Goal: Task Accomplishment & Management: Complete application form

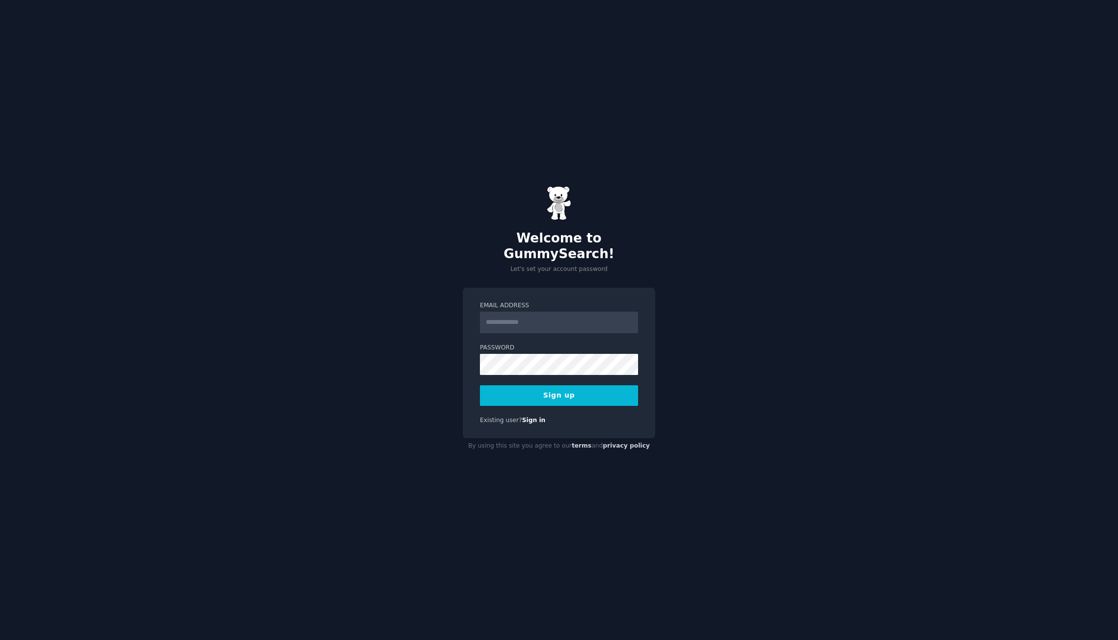
click at [522, 313] on input "Email Address" at bounding box center [559, 323] width 158 height 22
type input "**********"
click at [560, 393] on button "Sign up" at bounding box center [559, 395] width 158 height 21
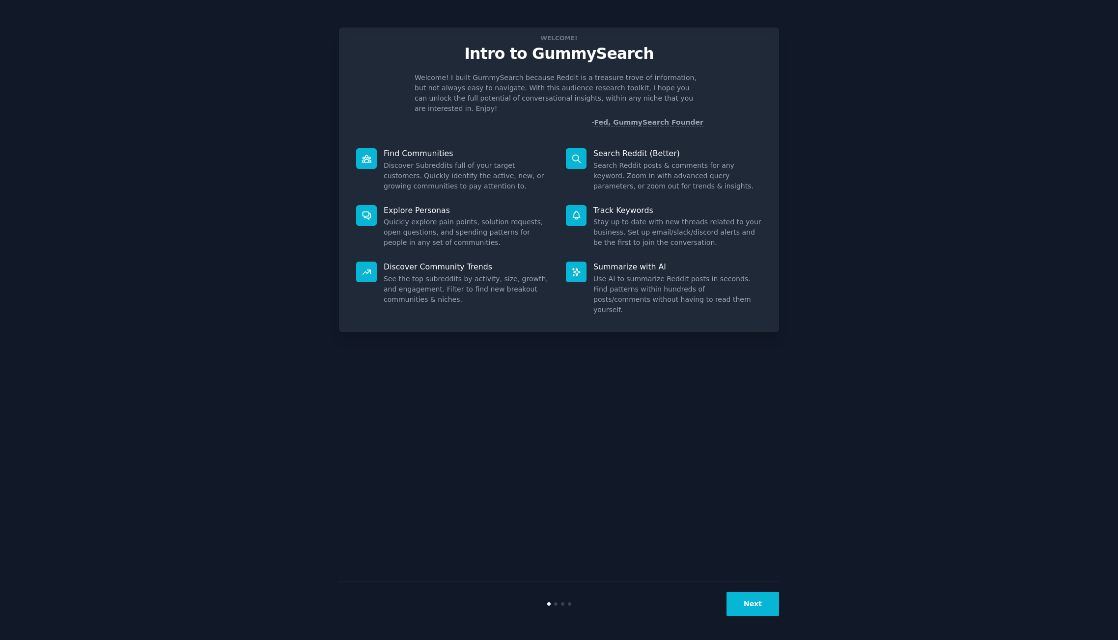
click at [755, 605] on button "Next" at bounding box center [752, 604] width 53 height 24
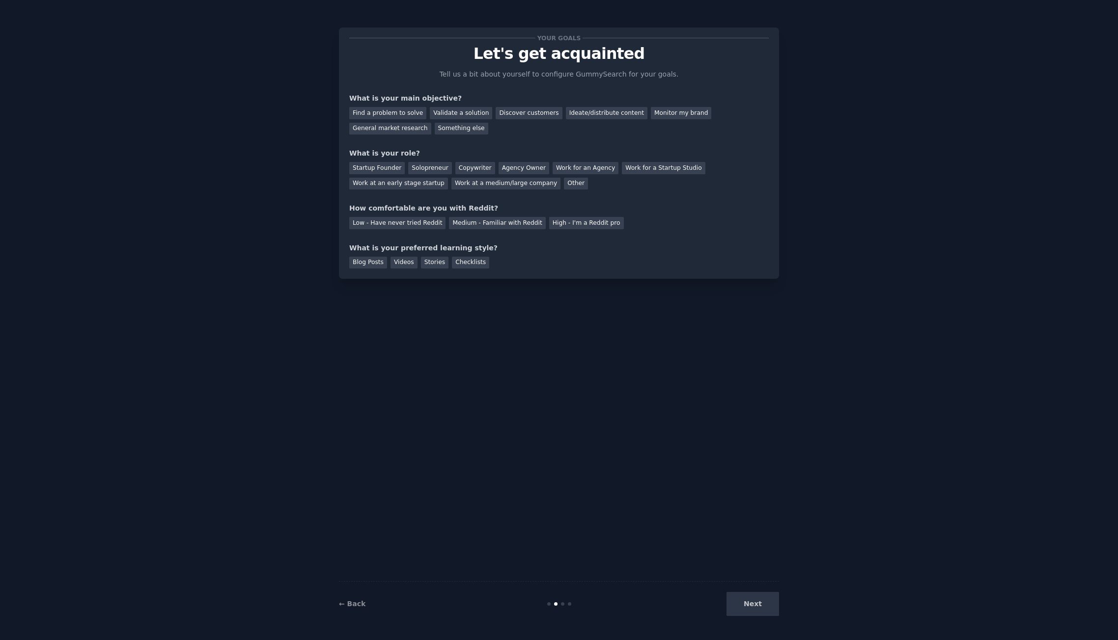
click at [755, 605] on div "Next" at bounding box center [705, 604] width 147 height 24
click at [616, 390] on div "Your goals Let's get acquainted Tell us a bit about yourself to configure Gummy…" at bounding box center [559, 320] width 440 height 613
click at [749, 601] on div "Next" at bounding box center [705, 604] width 147 height 24
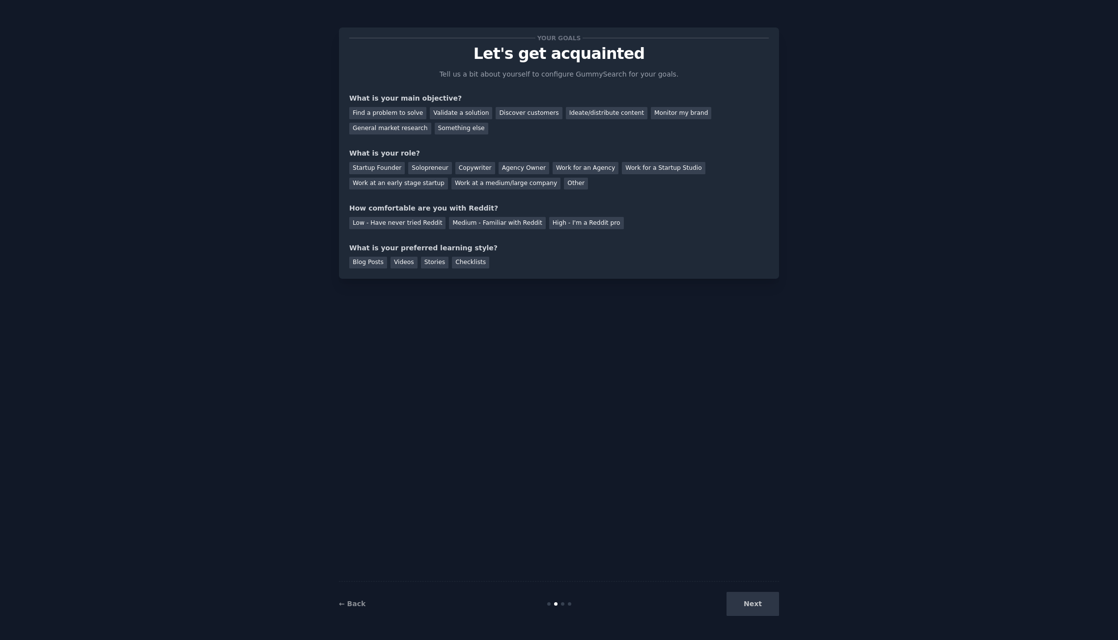
click at [688, 262] on div "Blog Posts Videos Stories Checklists" at bounding box center [558, 261] width 419 height 16
click at [395, 93] on div "What is your main objective?" at bounding box center [558, 98] width 419 height 10
click at [407, 85] on div "Your goals Let's get acquainted Tell us a bit about yourself to configure Gummy…" at bounding box center [558, 153] width 419 height 231
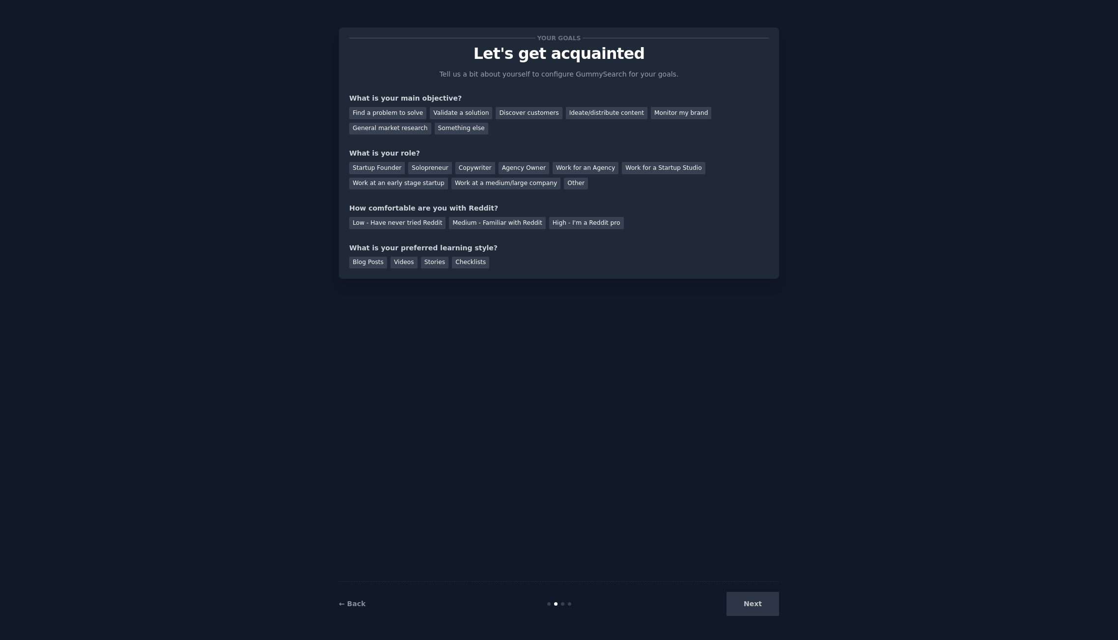
click at [408, 94] on div "What is your main objective?" at bounding box center [558, 98] width 419 height 10
click at [406, 83] on div "Your goals Let's get acquainted Tell us a bit about yourself to configure Gummy…" at bounding box center [558, 153] width 419 height 231
click at [499, 116] on div "Discover customers" at bounding box center [528, 113] width 66 height 12
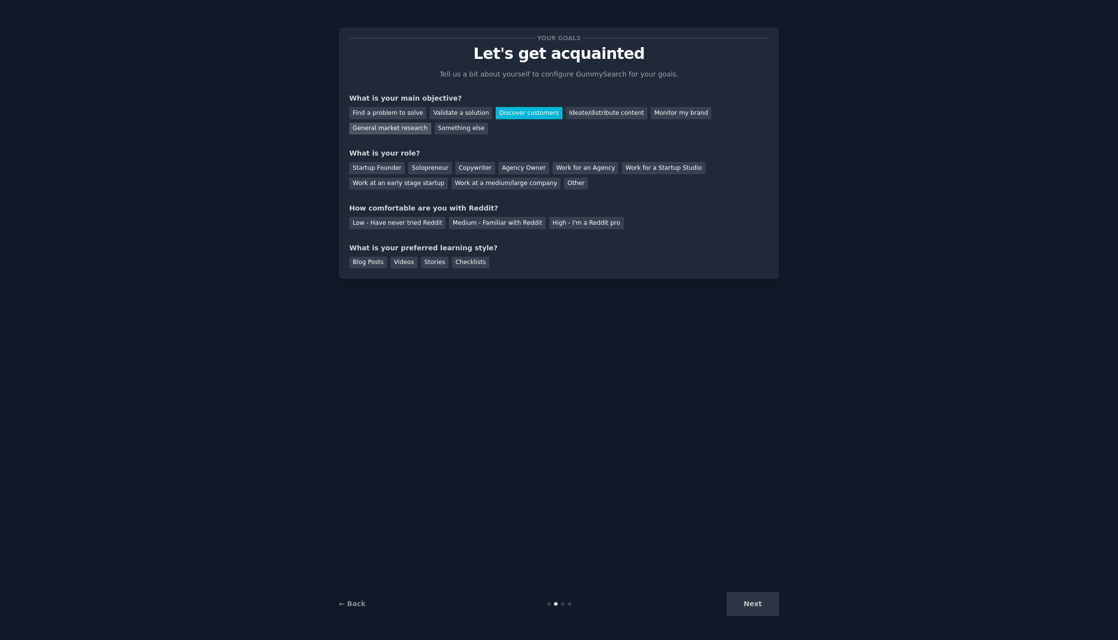
click at [431, 123] on div "General market research" at bounding box center [390, 129] width 82 height 12
click at [512, 121] on div "Find a problem to solve Validate a solution Discover customers Ideate/distribut…" at bounding box center [558, 119] width 419 height 31
click at [510, 120] on div "Find a problem to solve Validate a solution Discover customers Ideate/distribut…" at bounding box center [558, 119] width 419 height 31
click at [507, 117] on div "Discover customers" at bounding box center [528, 113] width 66 height 12
click at [564, 186] on div "Other" at bounding box center [576, 184] width 24 height 12
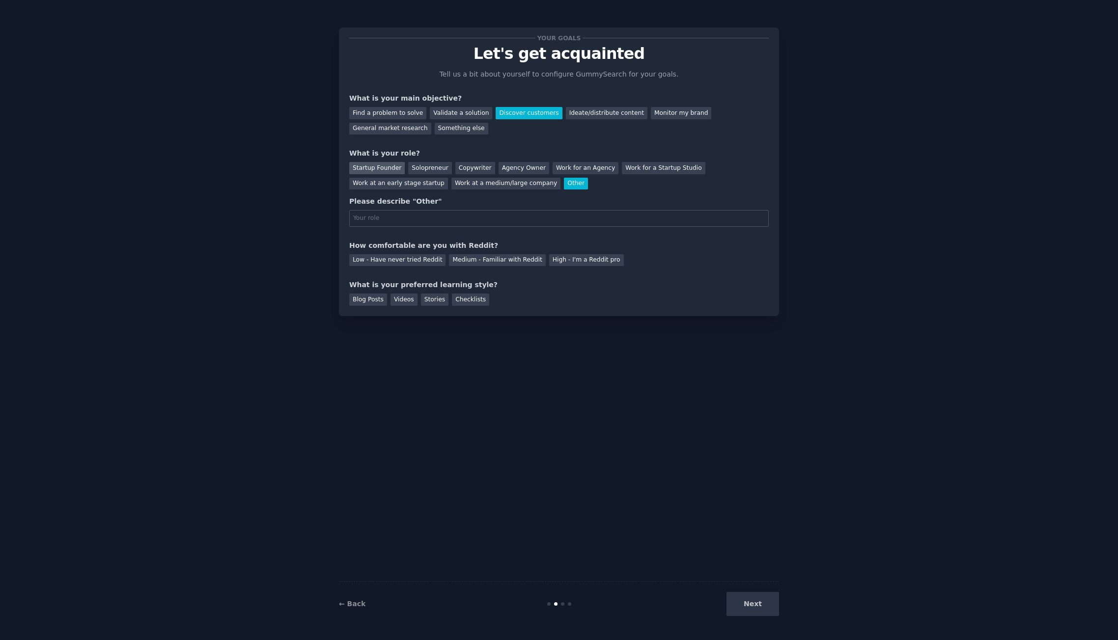
click at [367, 165] on div "Startup Founder" at bounding box center [376, 168] width 55 height 12
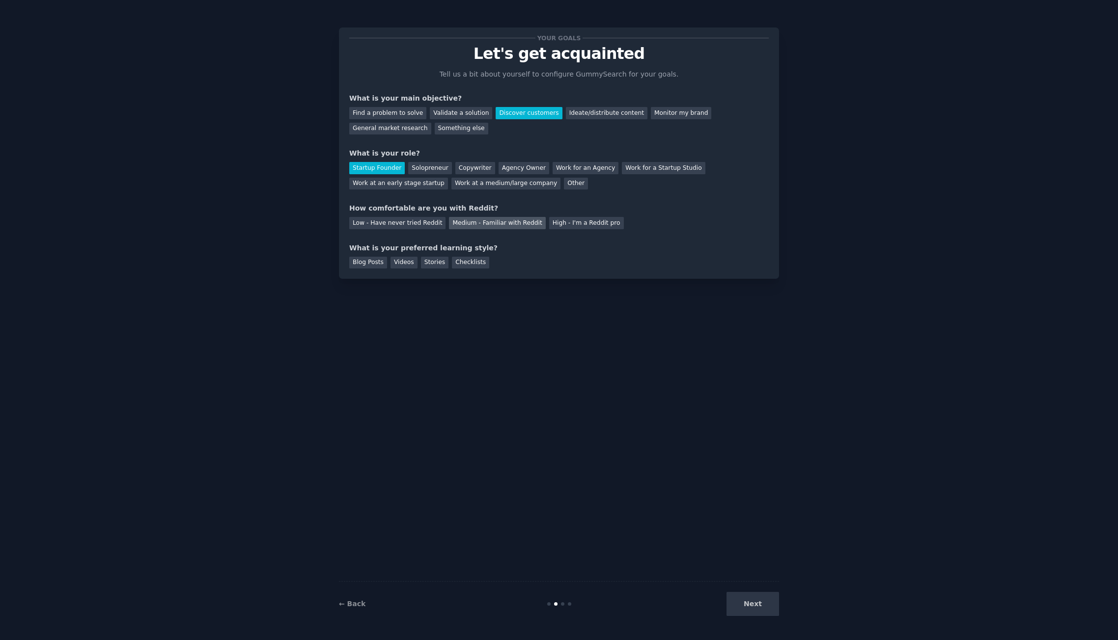
click at [492, 227] on div "Medium - Familiar with Reddit" at bounding box center [497, 223] width 96 height 12
click at [398, 263] on div "Videos" at bounding box center [403, 263] width 27 height 12
click at [768, 604] on button "Next" at bounding box center [752, 604] width 53 height 24
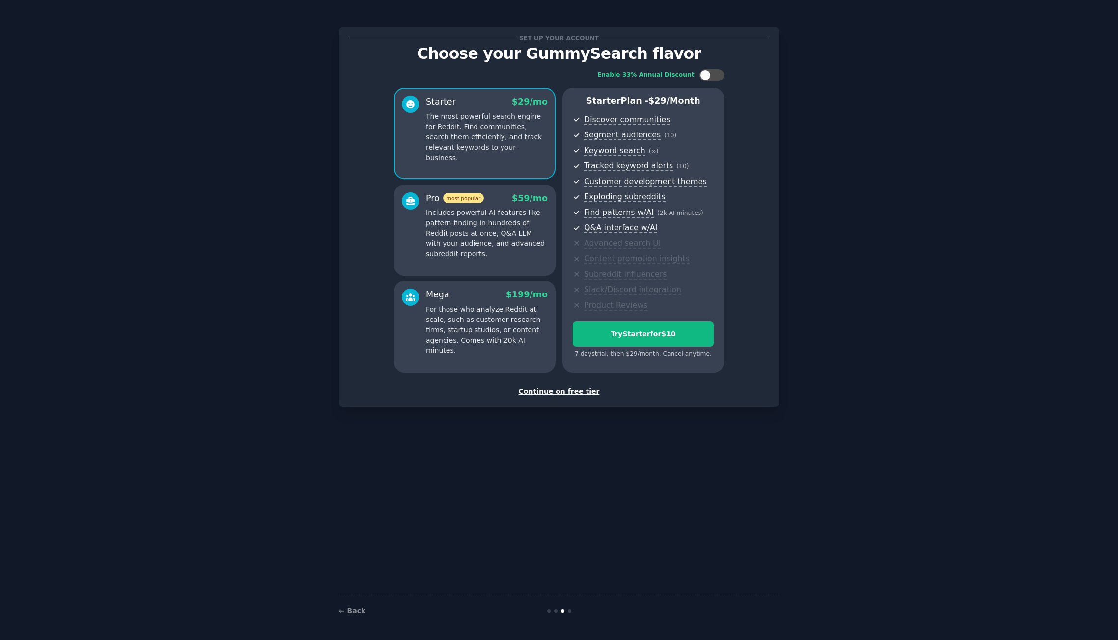
click at [572, 392] on div "Continue on free tier" at bounding box center [558, 391] width 419 height 10
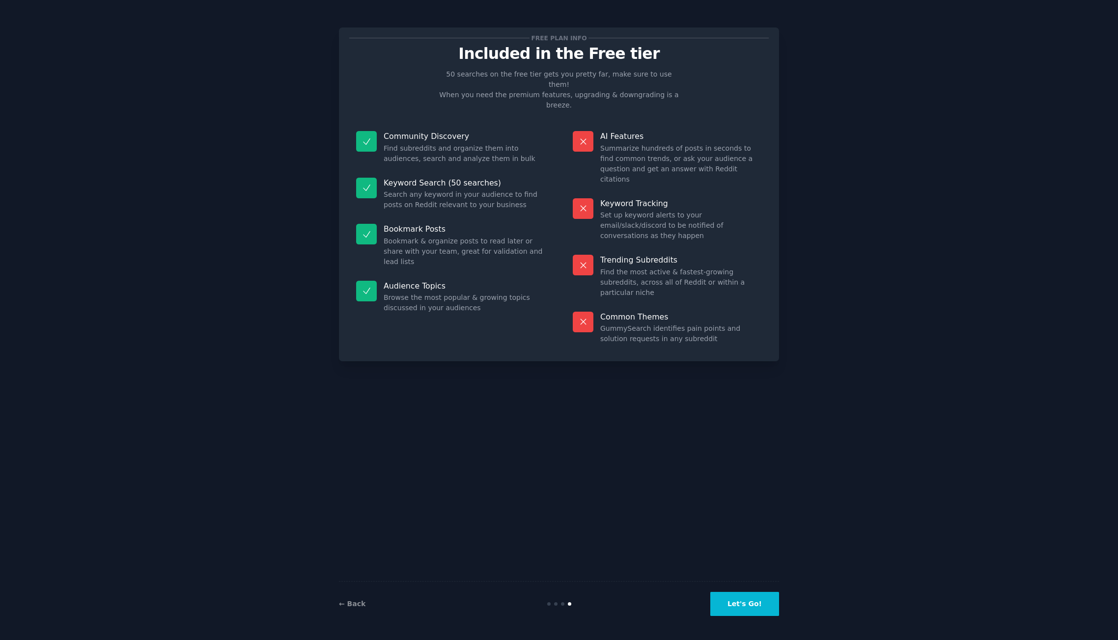
click at [751, 606] on button "Let's Go!" at bounding box center [744, 604] width 69 height 24
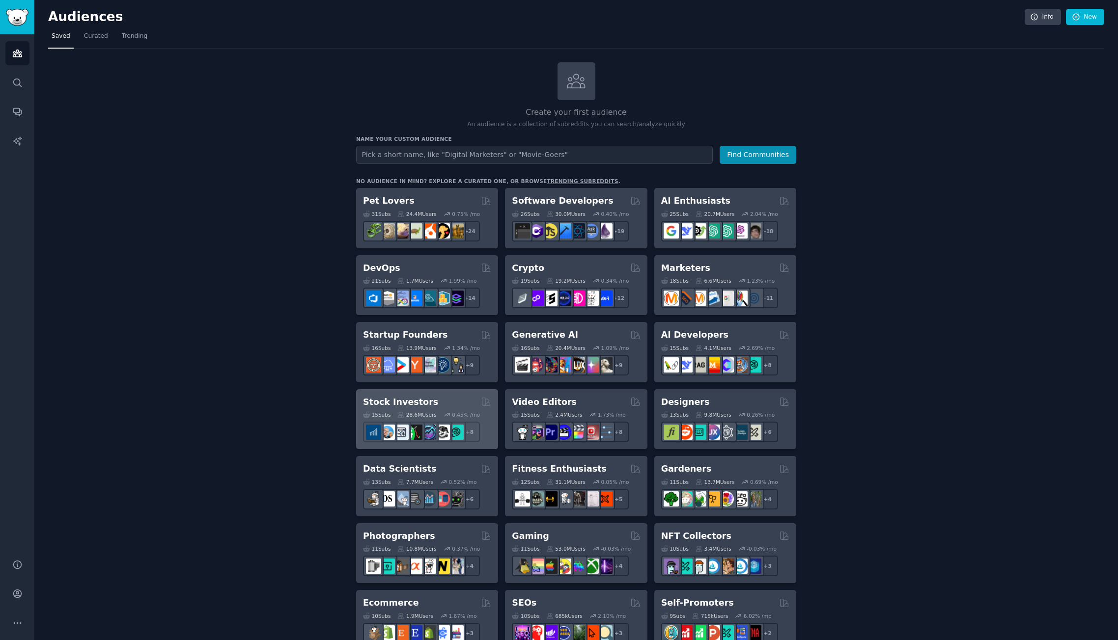
click at [449, 396] on div "Stock Investors" at bounding box center [427, 402] width 128 height 12
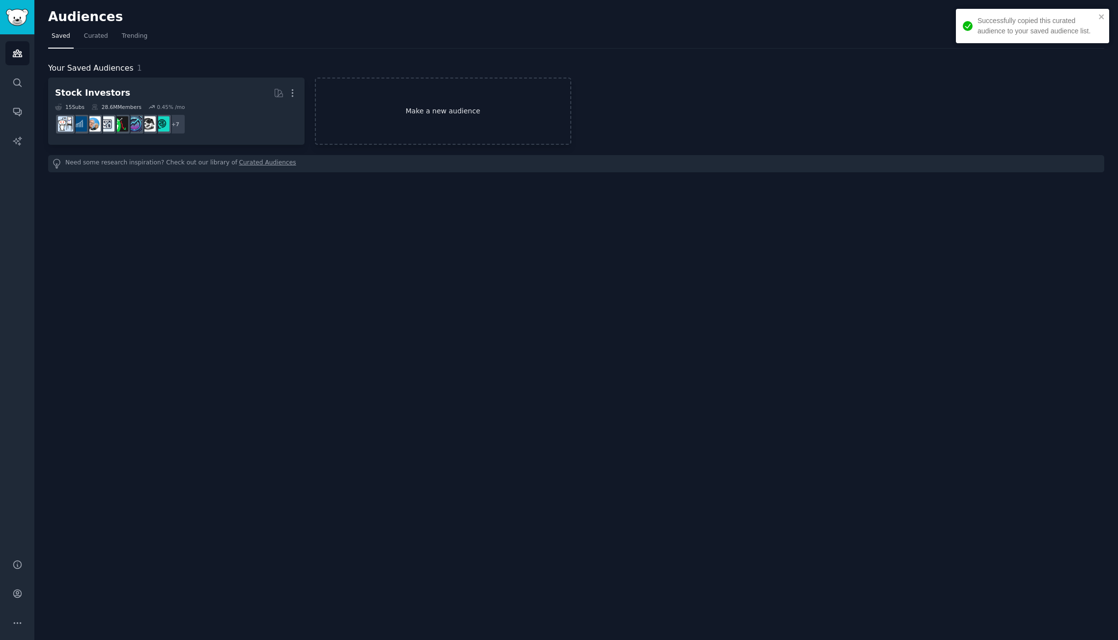
click at [440, 116] on link "Make a new audience" at bounding box center [443, 111] width 256 height 67
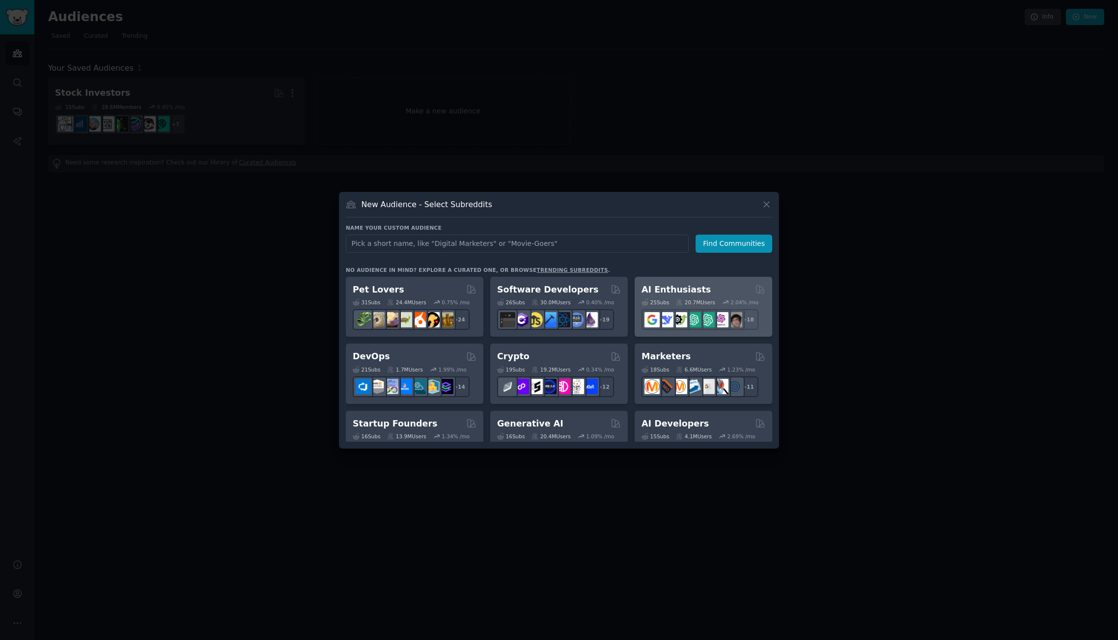
click at [696, 282] on div "AI Enthusiasts Curated by GummySearch 25 Sub s 20.7M Users 2.04 % /mo + 18" at bounding box center [702, 307] width 137 height 60
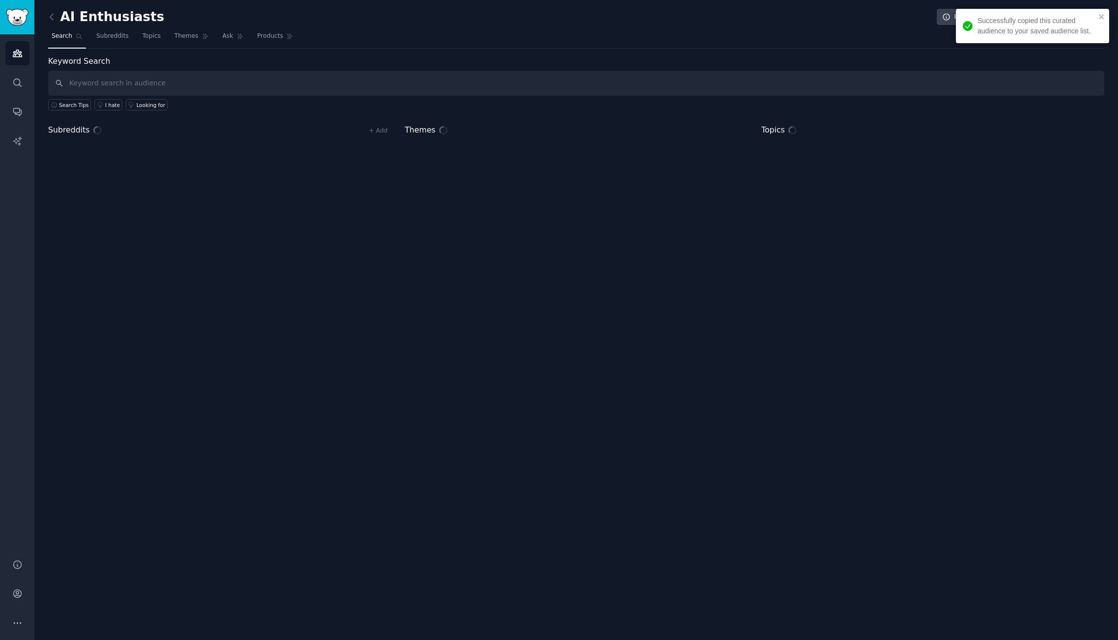
click at [800, 287] on div "AI Enthusiasts Info Edit Share Add Search Subreddits Topics Themes Ask Products…" at bounding box center [575, 320] width 1083 height 640
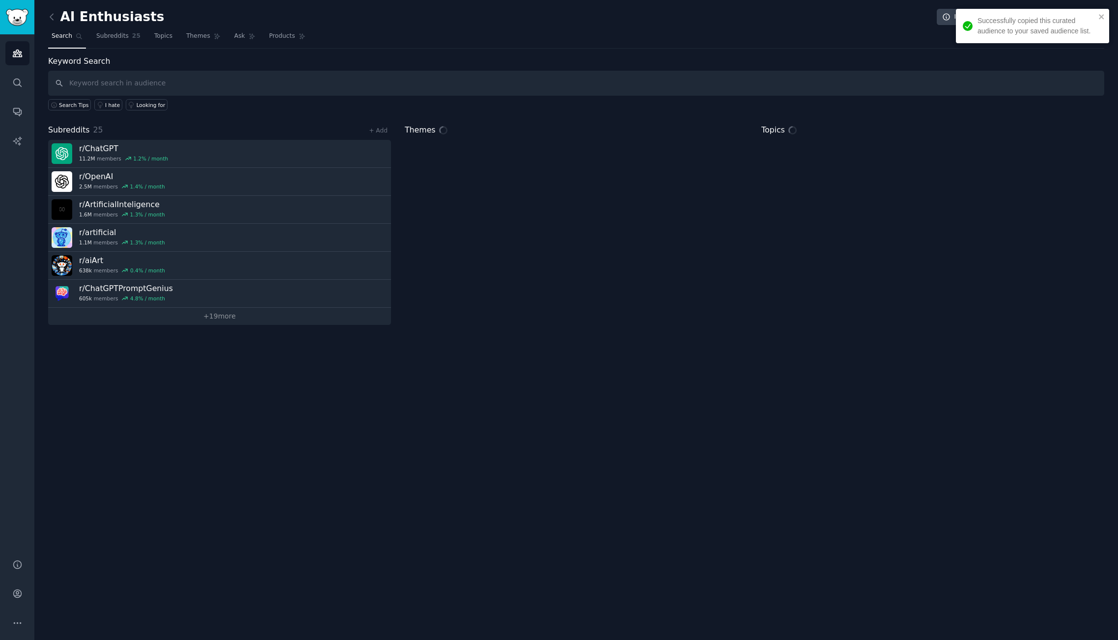
drag, startPoint x: 801, startPoint y: 289, endPoint x: 825, endPoint y: 307, distance: 30.1
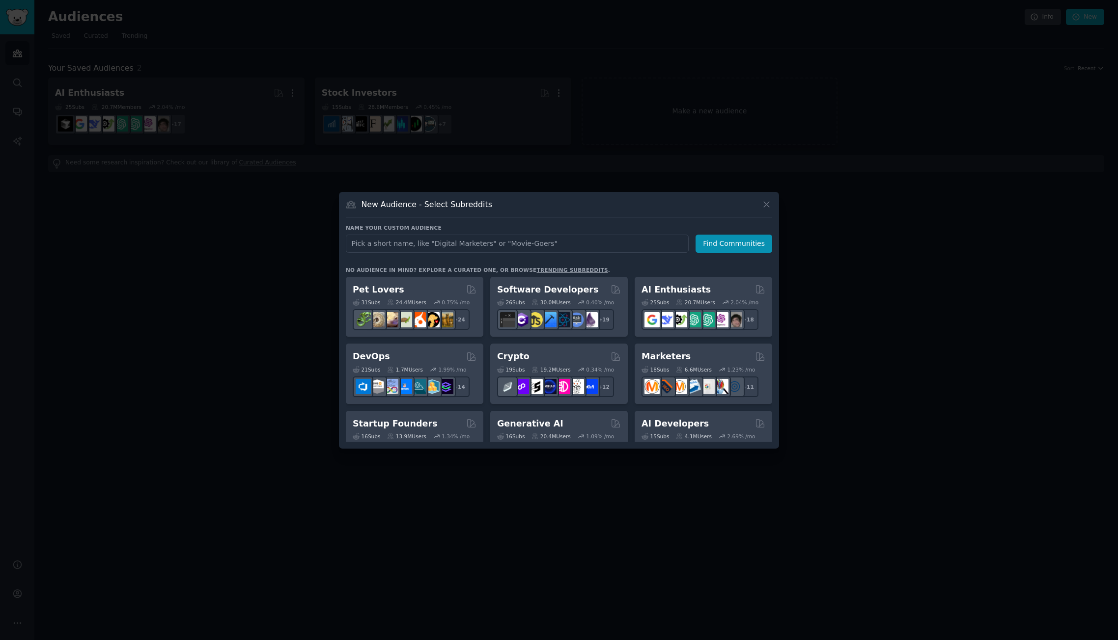
click at [759, 206] on div "New Audience - Select Subreddits" at bounding box center [559, 208] width 426 height 19
click at [767, 204] on icon at bounding box center [766, 204] width 10 height 10
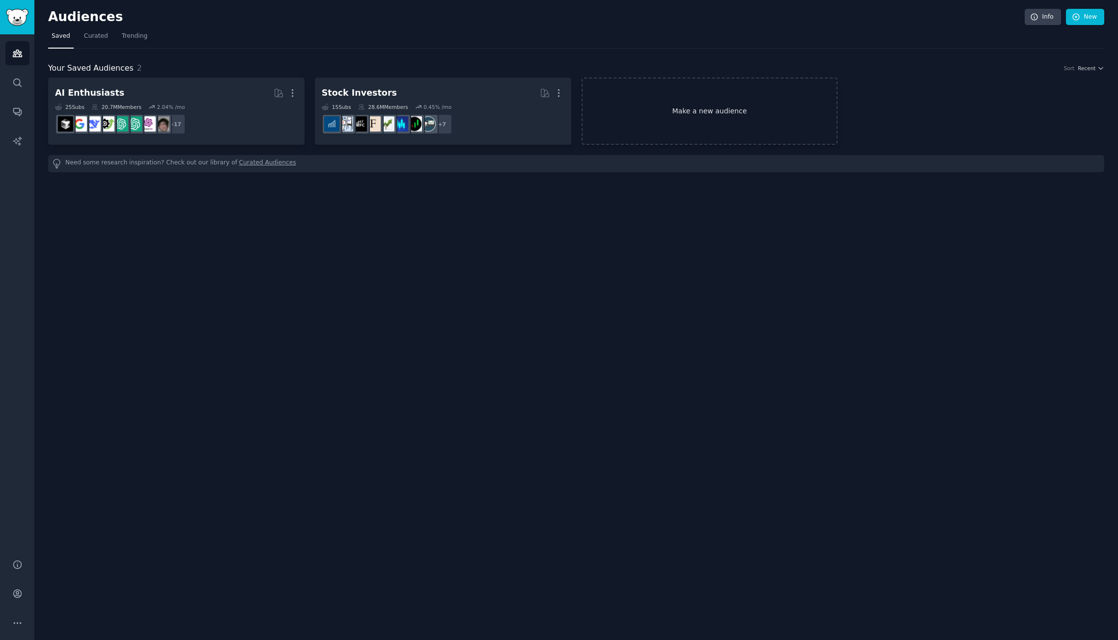
click at [742, 78] on link "Make a new audience" at bounding box center [709, 111] width 256 height 67
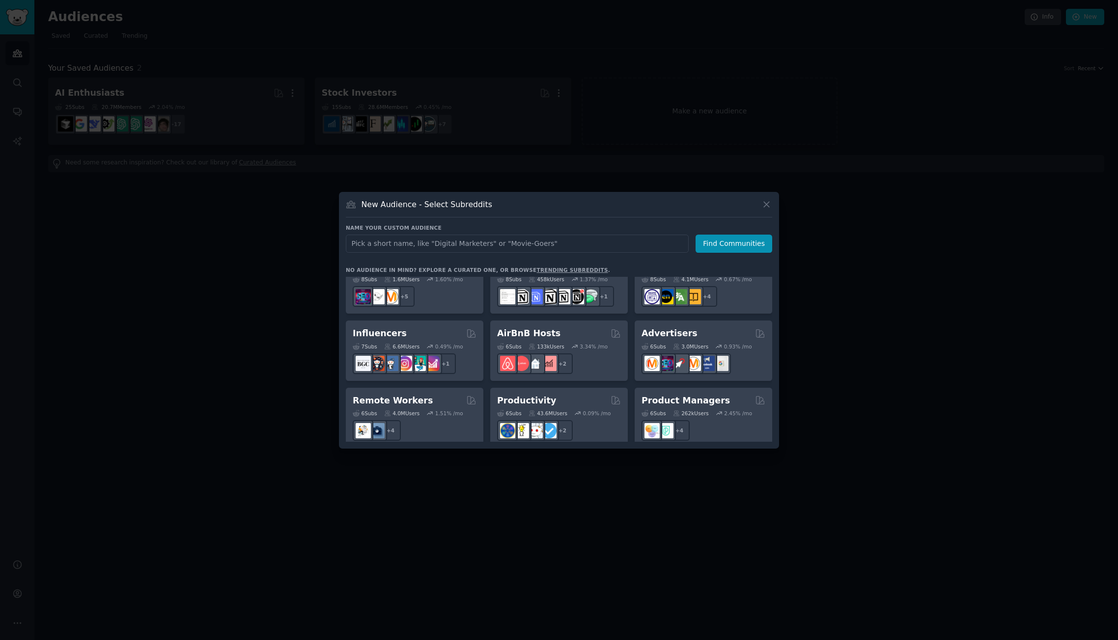
scroll to position [766, 0]
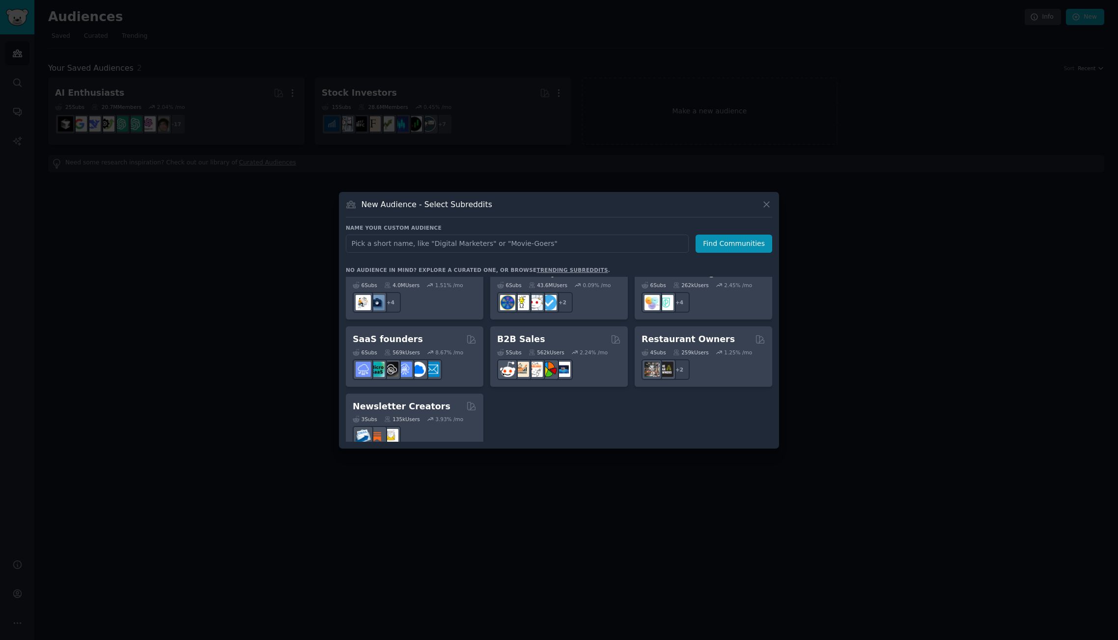
click at [893, 353] on div at bounding box center [559, 320] width 1118 height 640
